Goal: Task Accomplishment & Management: Manage account settings

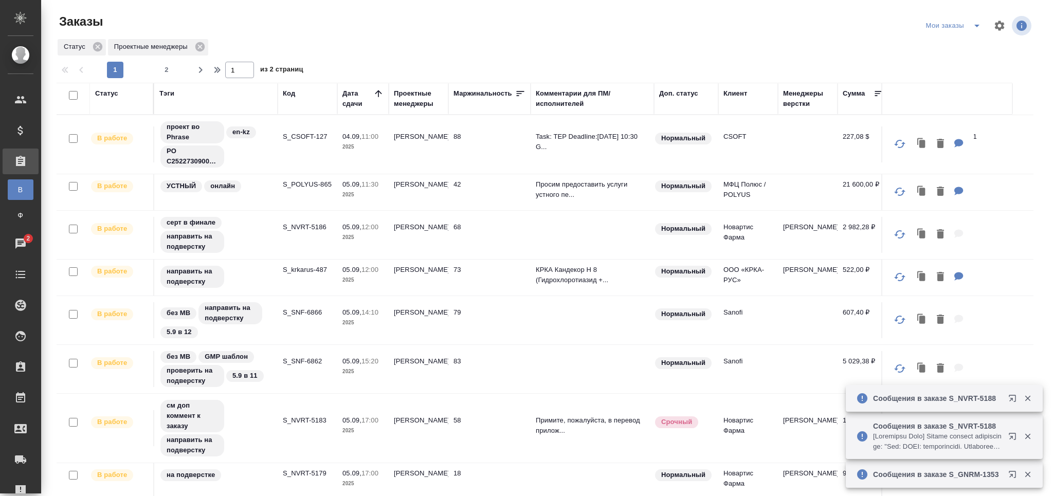
scroll to position [55, 0]
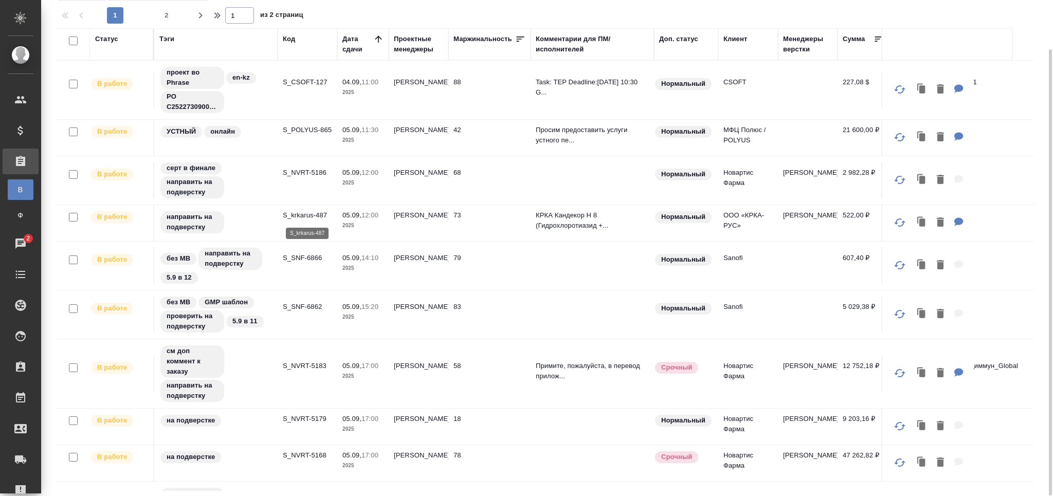
click at [312, 218] on p "S_krkarus-487" at bounding box center [307, 215] width 49 height 10
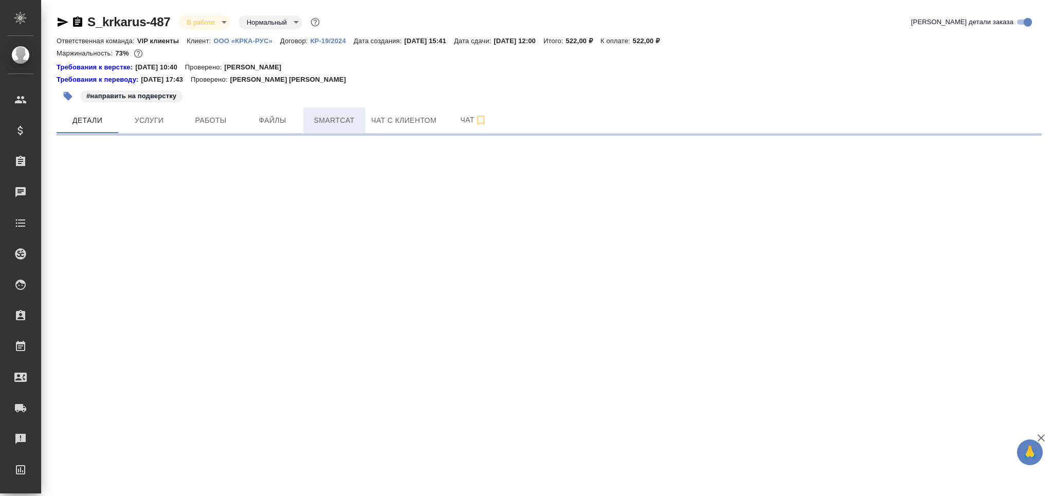
select select "RU"
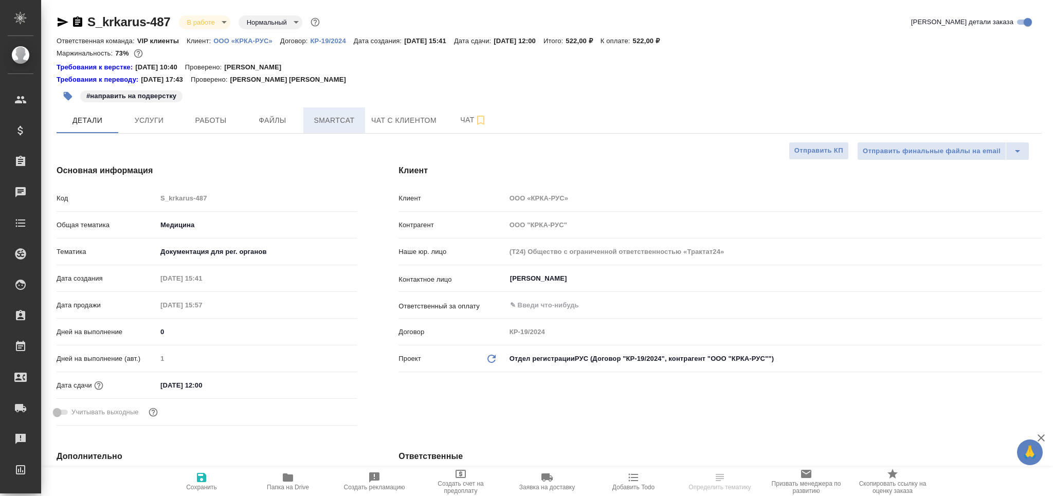
type textarea "x"
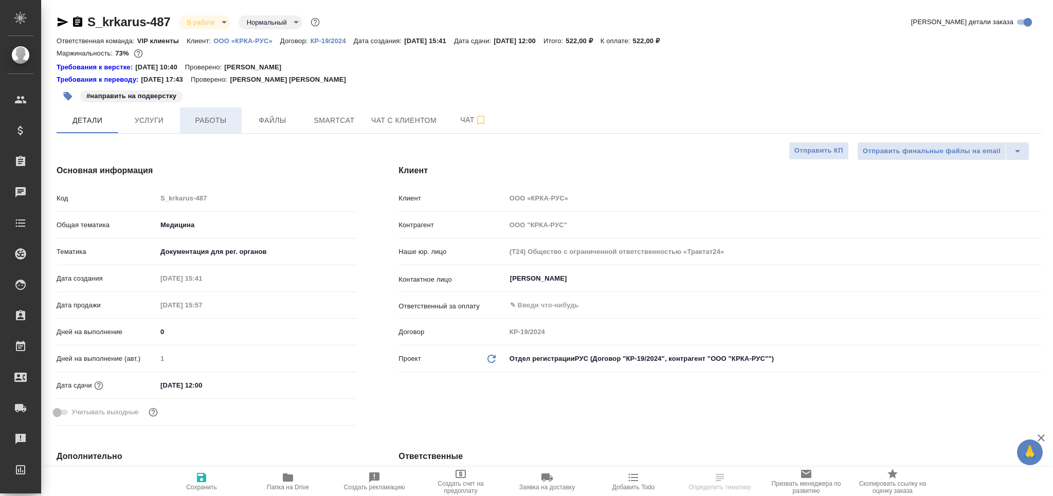
type textarea "x"
type input "[PERSON_NAME]"
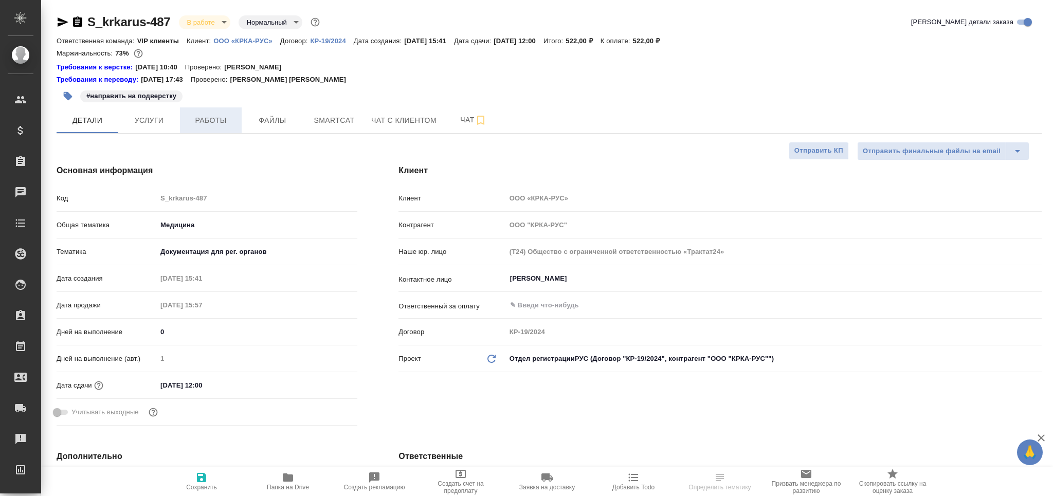
type input "Каирова Бэлла"
click at [213, 114] on span "Работы" at bounding box center [210, 120] width 49 height 13
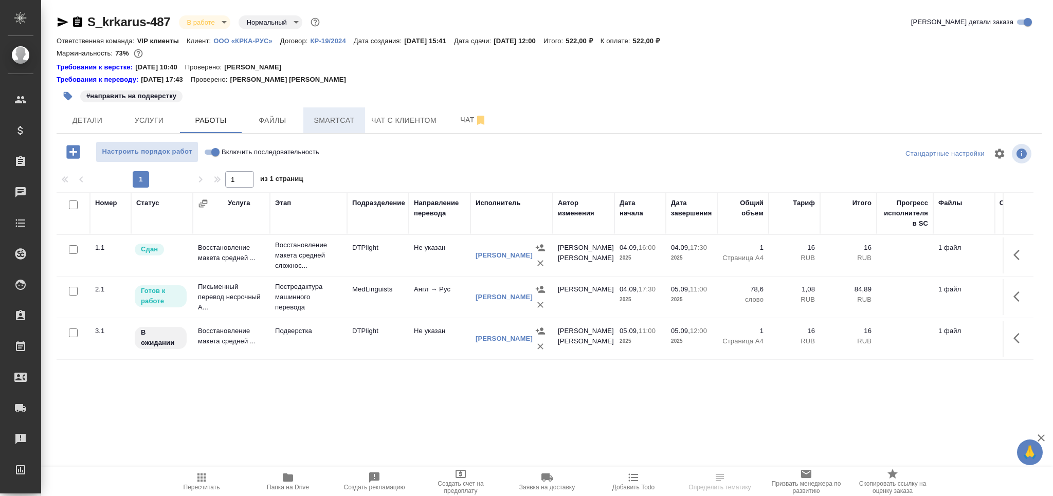
click at [351, 126] on button "Smartcat" at bounding box center [334, 120] width 62 height 26
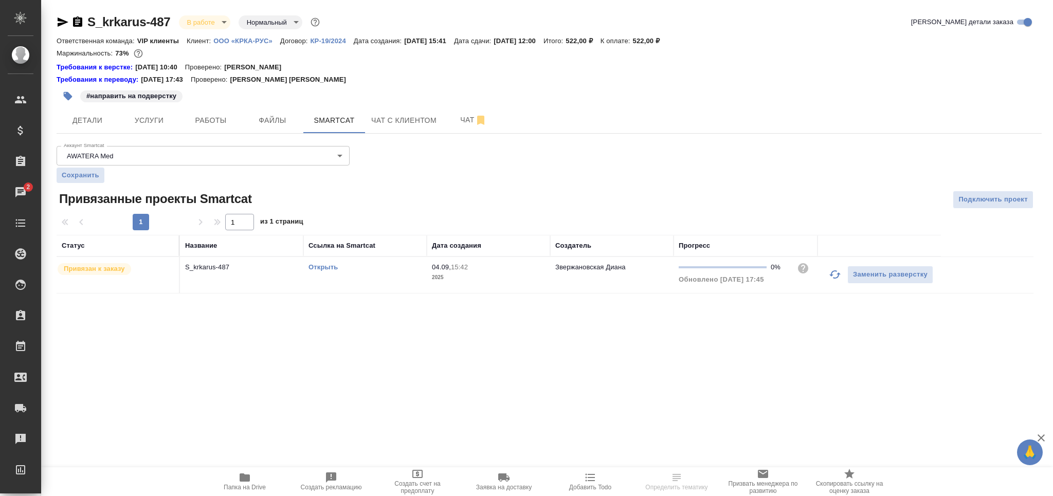
click at [326, 264] on link "Открыть" at bounding box center [322, 267] width 29 height 8
click at [176, 119] on button "Услуги" at bounding box center [149, 120] width 62 height 26
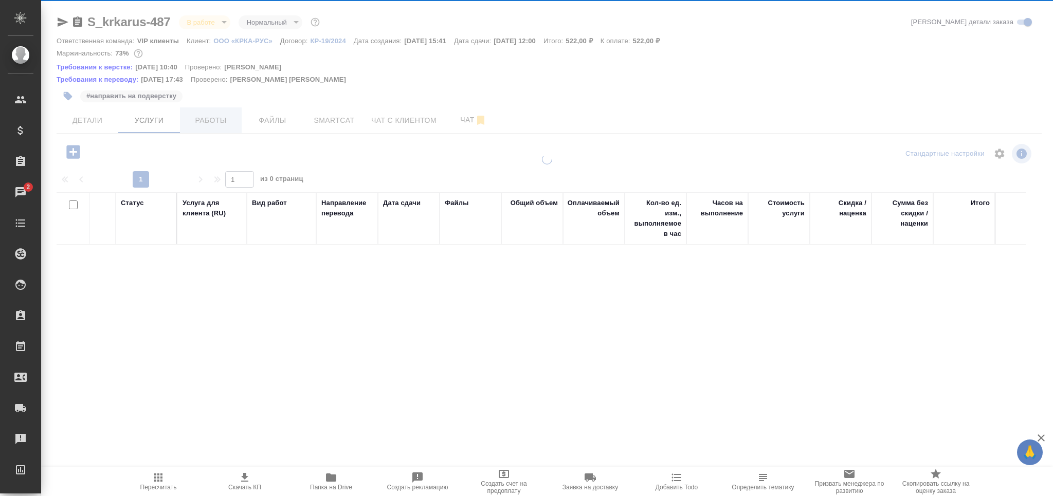
click at [198, 112] on div at bounding box center [547, 220] width 1012 height 440
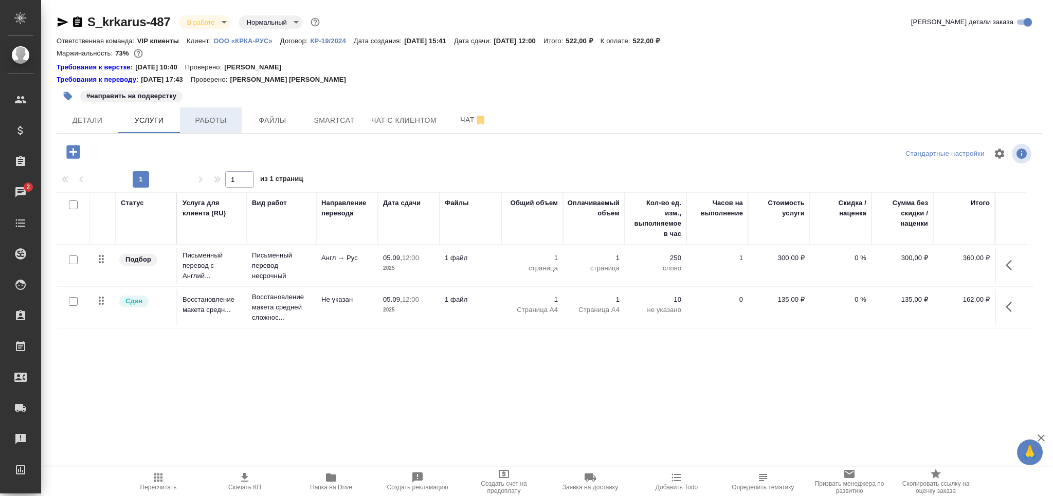
click at [215, 119] on span "Работы" at bounding box center [210, 120] width 49 height 13
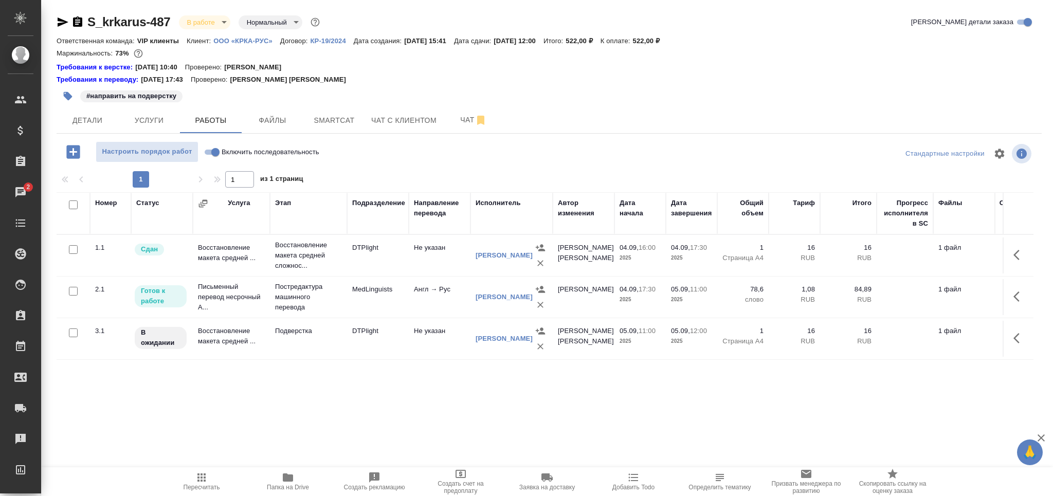
click at [81, 27] on icon "button" at bounding box center [77, 22] width 12 height 12
click at [214, 468] on button "Пересчитать" at bounding box center [201, 481] width 86 height 29
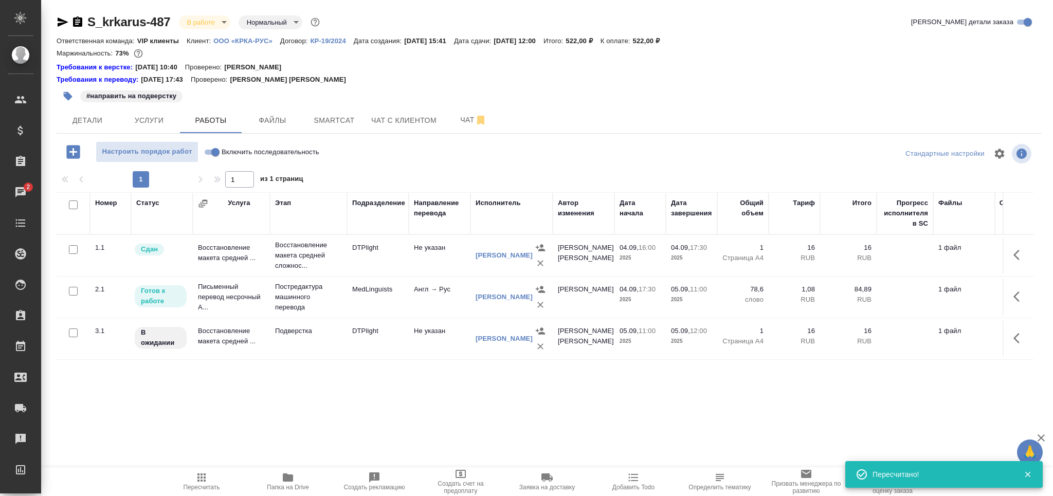
click at [201, 482] on icon "button" at bounding box center [201, 478] width 8 height 8
click at [317, 110] on button "Smartcat" at bounding box center [334, 120] width 62 height 26
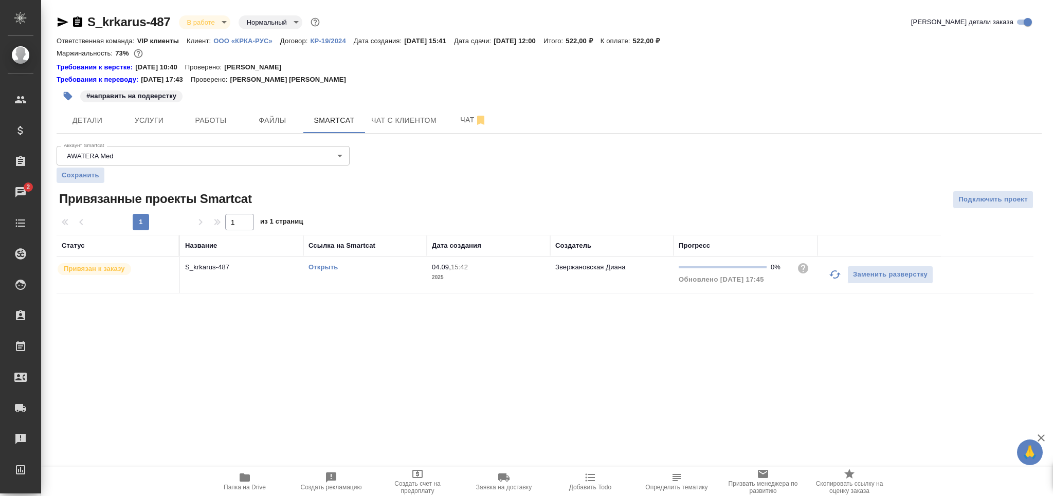
click at [319, 273] on td "Открыть" at bounding box center [364, 275] width 123 height 36
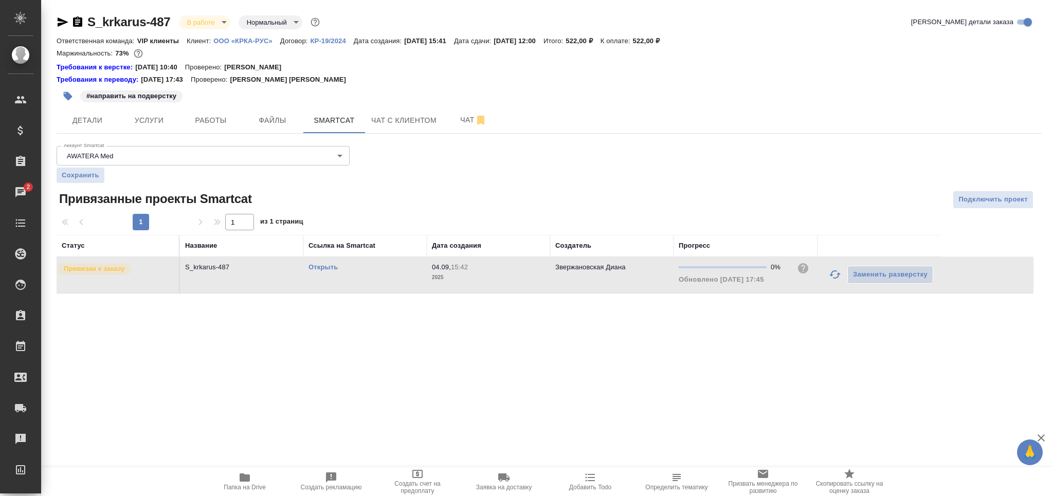
click at [319, 273] on td "Открыть" at bounding box center [364, 275] width 123 height 36
click at [329, 259] on td "Открыть" at bounding box center [364, 275] width 123 height 36
click at [324, 262] on div "Открыть" at bounding box center [364, 267] width 113 height 10
click at [331, 272] on div "Открыть" at bounding box center [364, 267] width 113 height 10
click at [334, 268] on link "Открыть" at bounding box center [322, 267] width 29 height 8
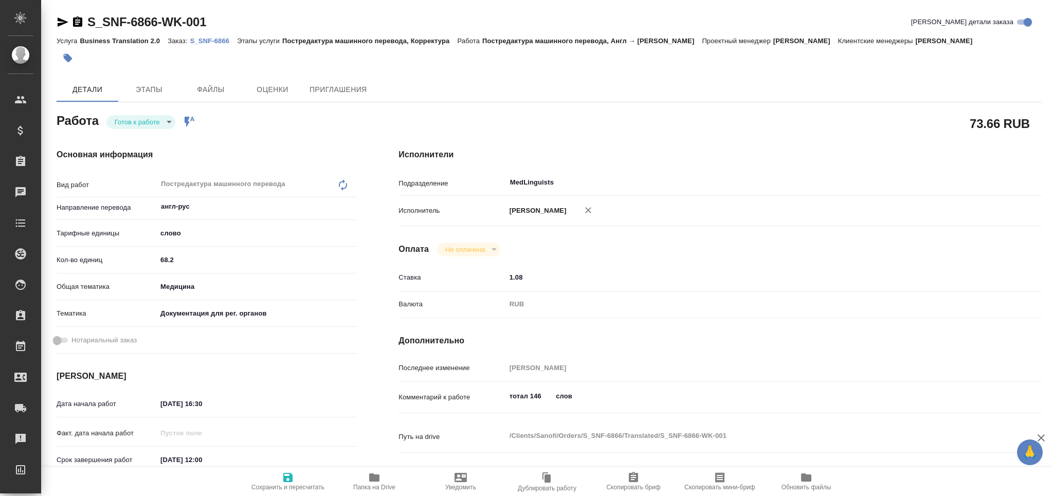
type textarea "x"
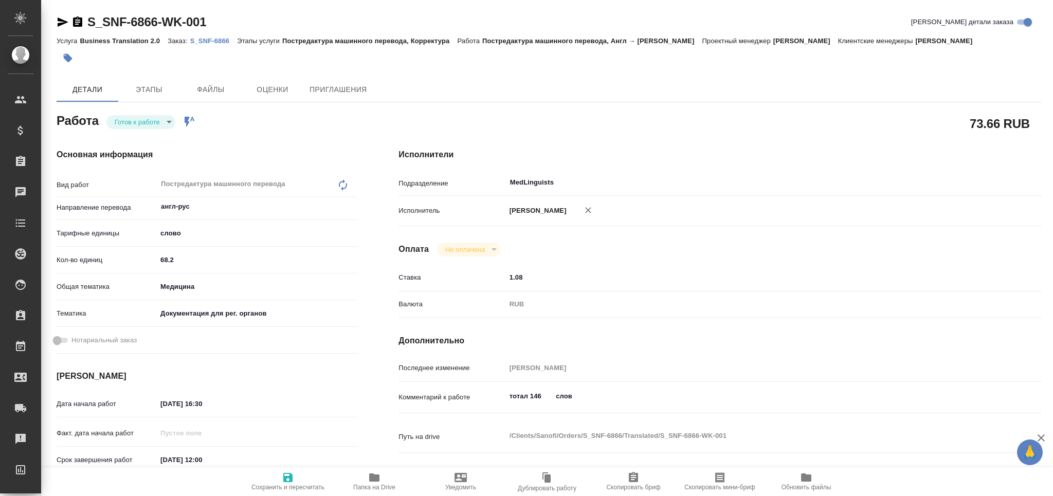
type textarea "x"
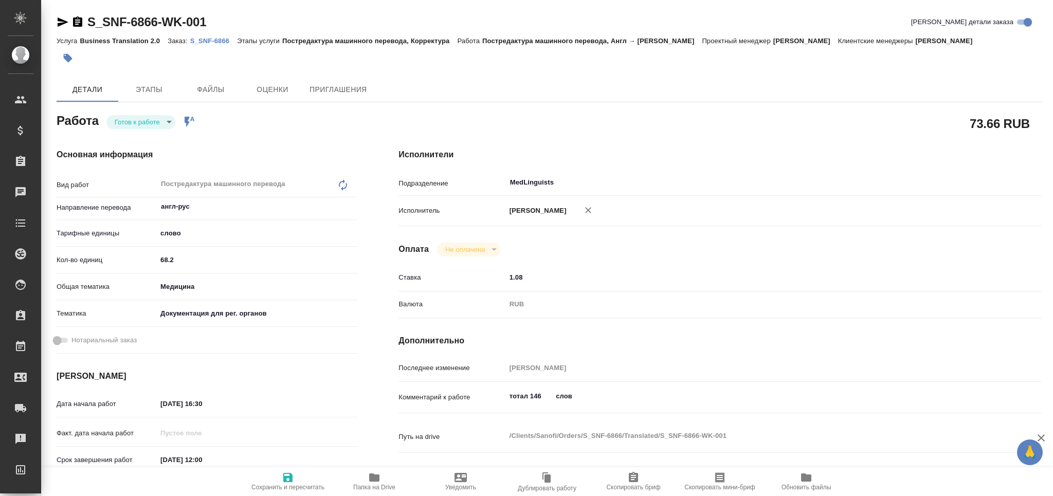
type textarea "x"
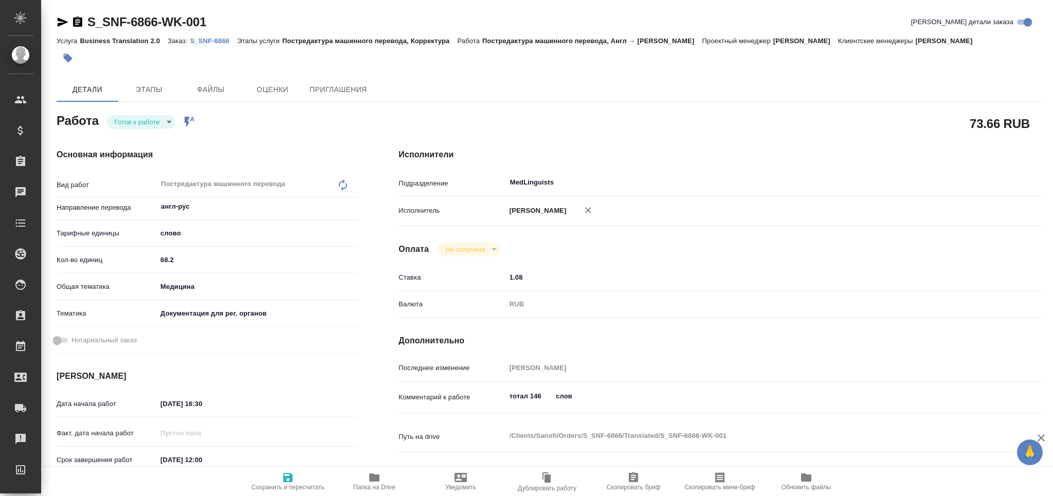
type textarea "x"
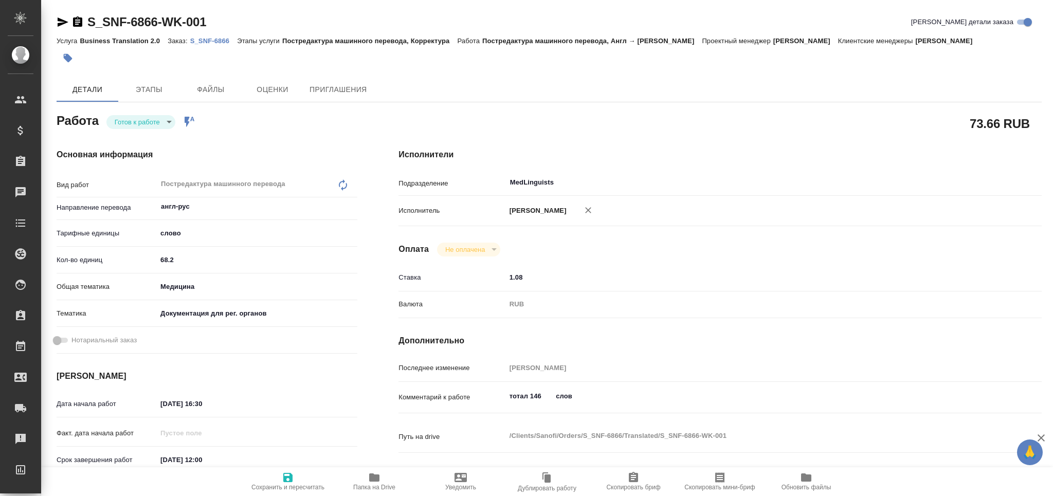
click at [217, 38] on p "S_SNF-6866" at bounding box center [213, 41] width 47 height 8
type textarea "x"
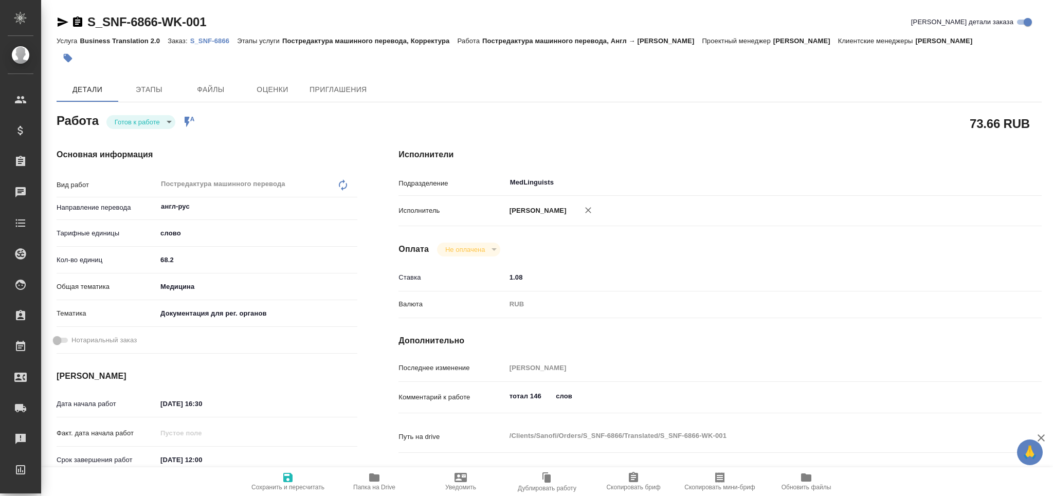
type textarea "x"
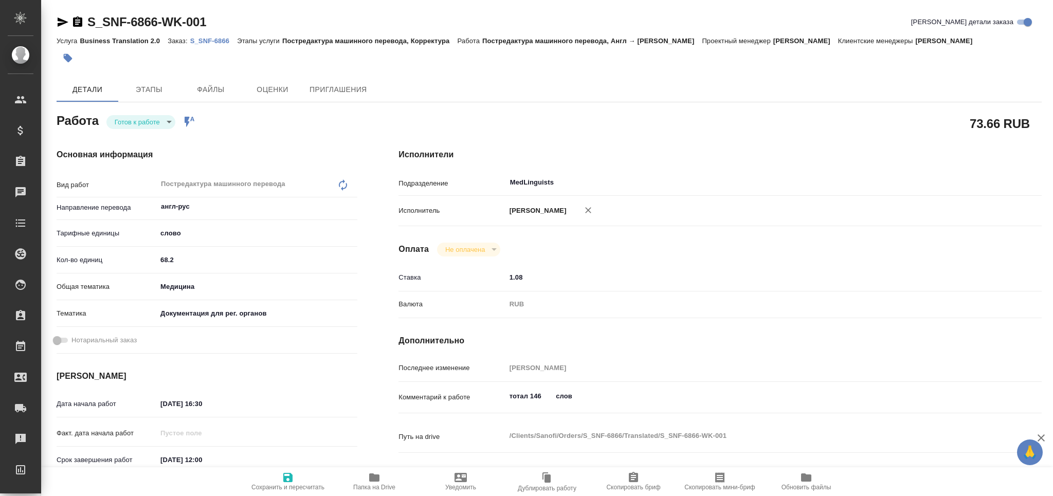
type textarea "x"
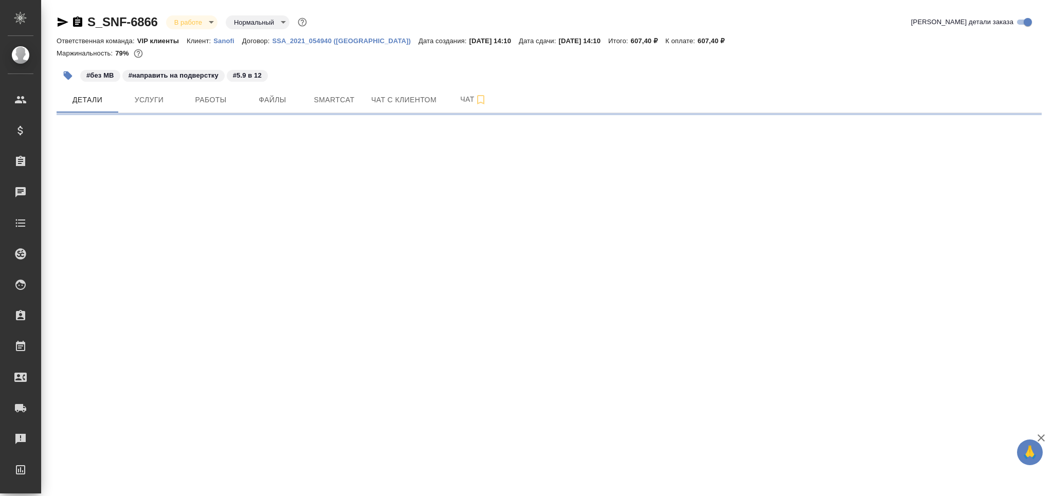
select select "RU"
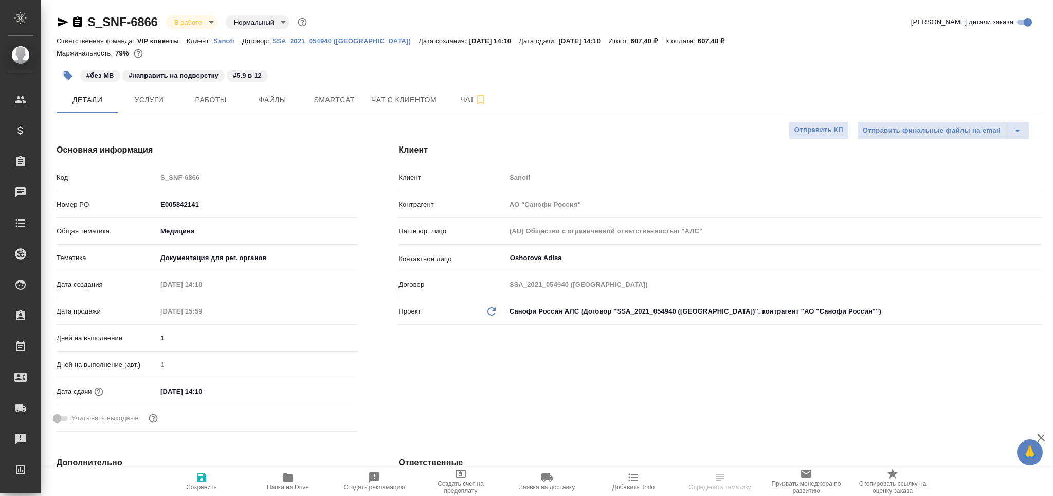
type textarea "x"
click at [351, 101] on span "Smartcat" at bounding box center [334, 100] width 49 height 13
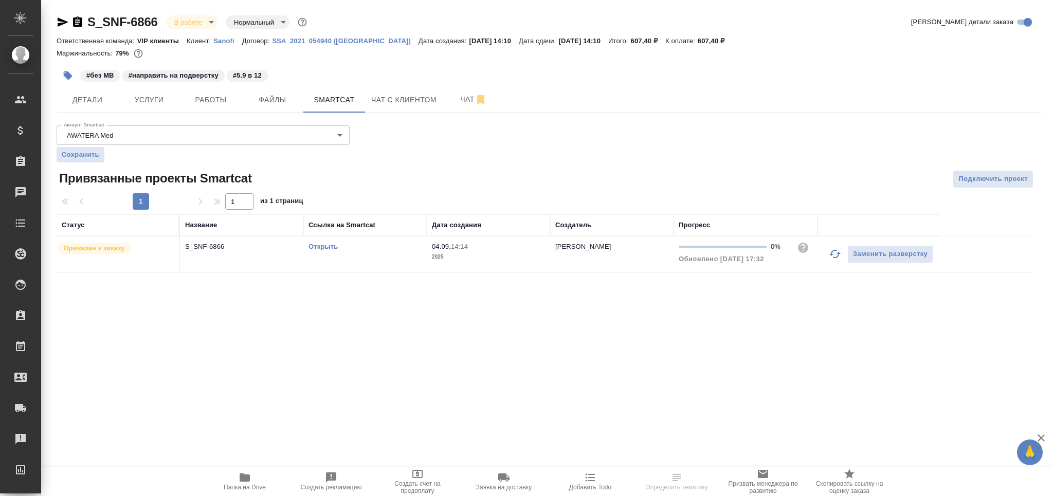
click at [332, 246] on link "Открыть" at bounding box center [322, 247] width 29 height 8
